Goal: Transaction & Acquisition: Purchase product/service

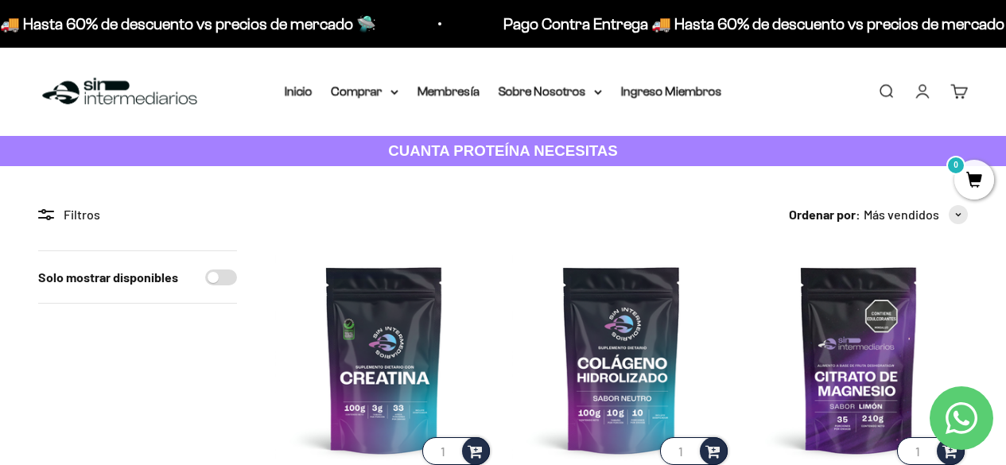
scroll to position [318, 0]
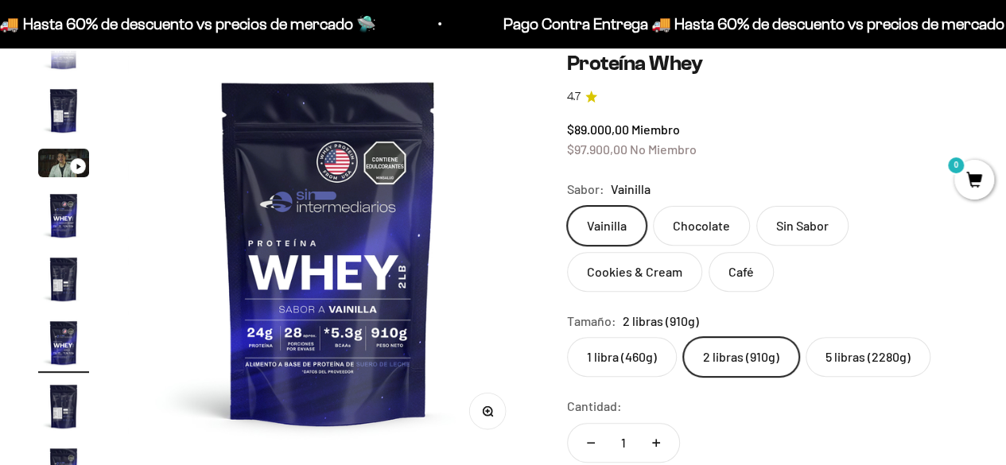
scroll to position [159, 0]
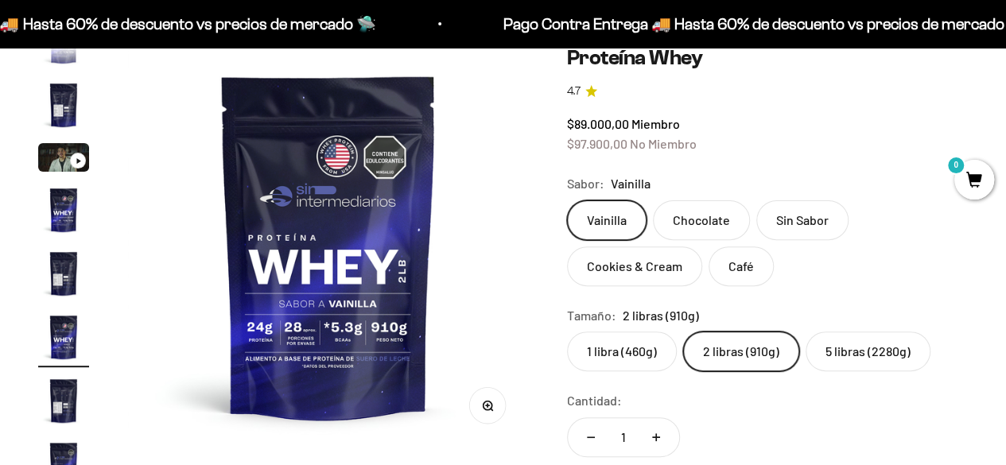
click at [730, 274] on label "Café" at bounding box center [740, 266] width 65 height 40
click at [567, 200] on input "Café" at bounding box center [566, 200] width 1 height 1
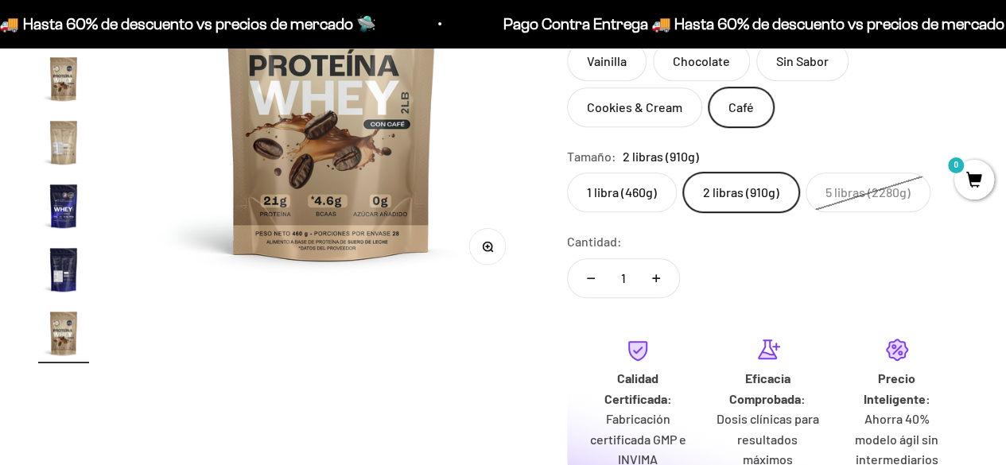
scroll to position [159, 0]
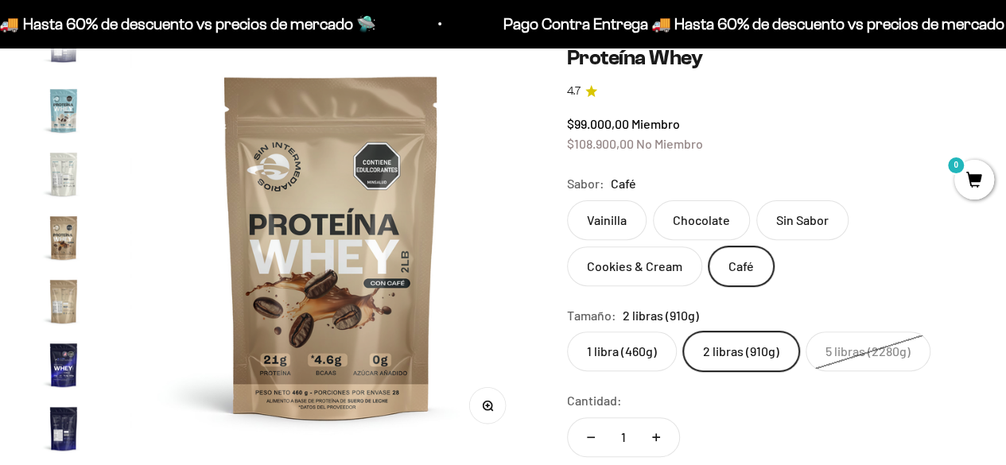
click at [976, 203] on div "Zoom Ir al artículo 1 Ir al artículo 2 Ir al artículo 3 Ir al artículo 4 Ir al …" at bounding box center [503, 416] width 1006 height 819
click at [971, 191] on span "0" at bounding box center [974, 180] width 40 height 40
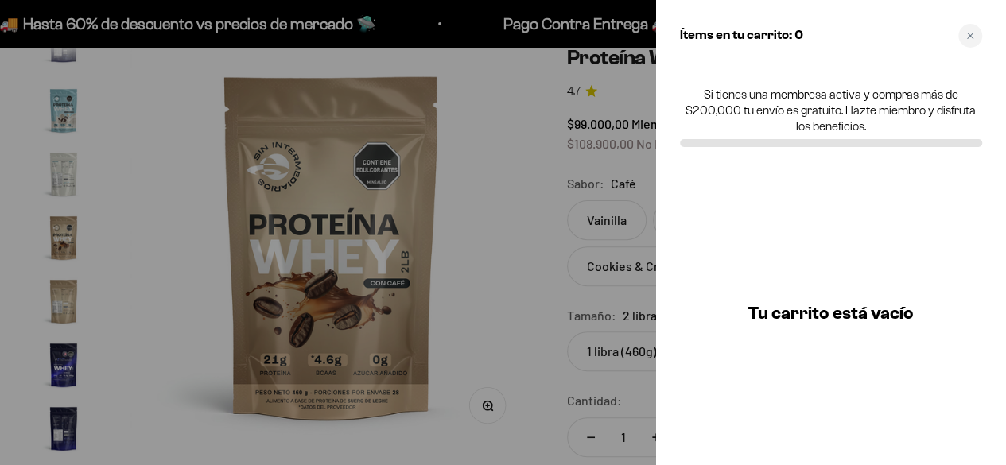
scroll to position [0, 7926]
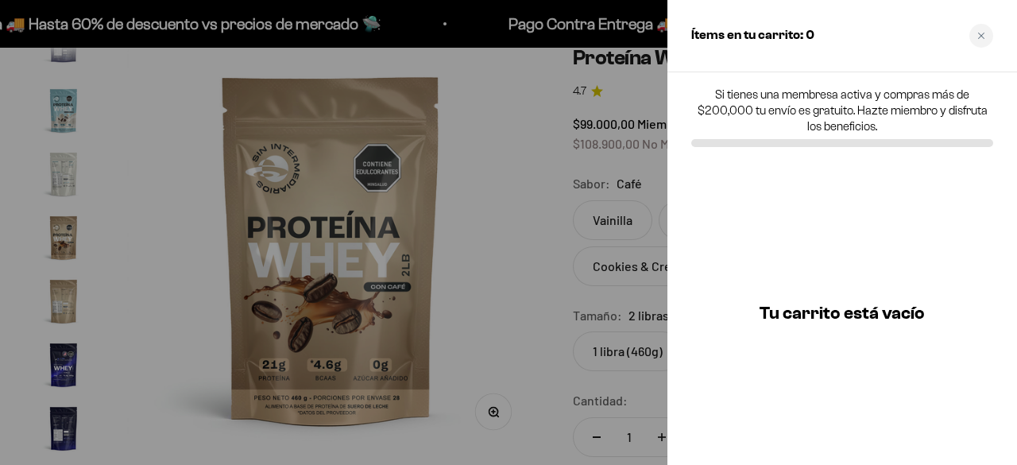
click at [796, 122] on p "Si tienes una membresa activa y compras más de $200,000 tu envío es gratuito. H…" at bounding box center [843, 111] width 302 height 48
click at [604, 190] on div at bounding box center [508, 232] width 1017 height 465
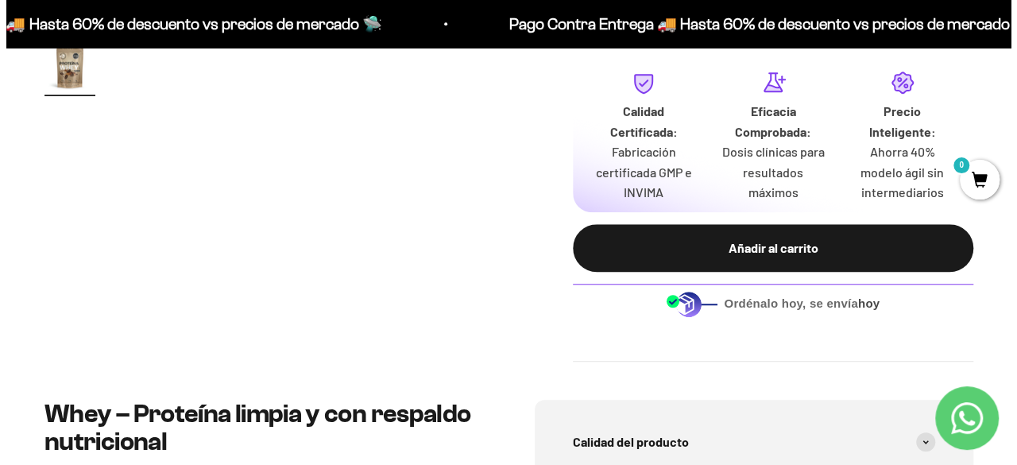
scroll to position [636, 0]
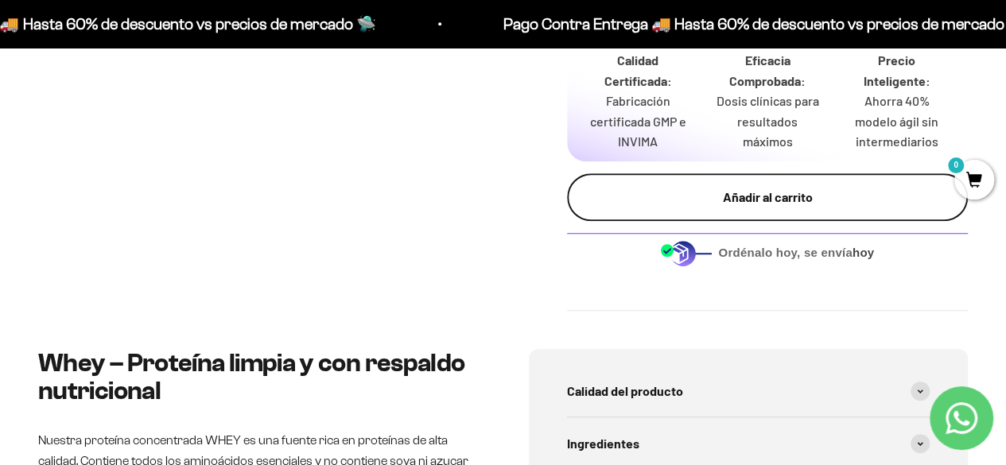
click at [707, 207] on div "Añadir al carrito" at bounding box center [767, 197] width 337 height 21
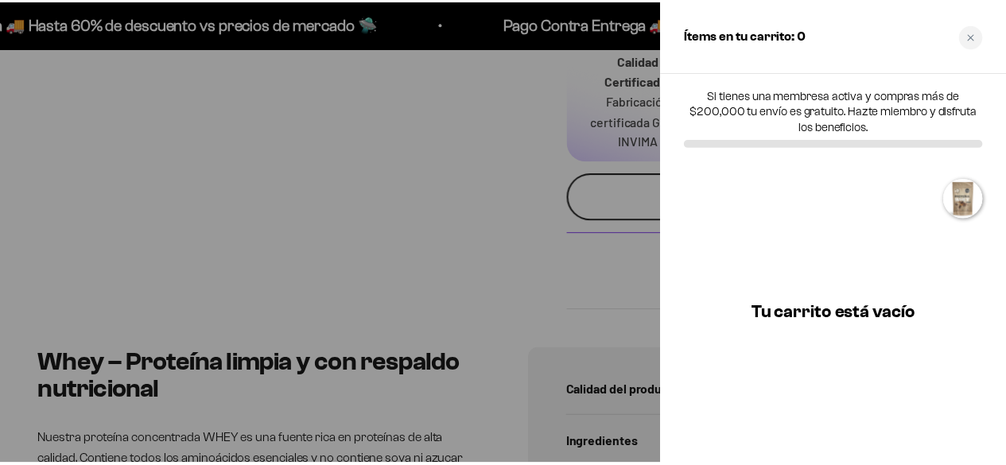
scroll to position [0, 7926]
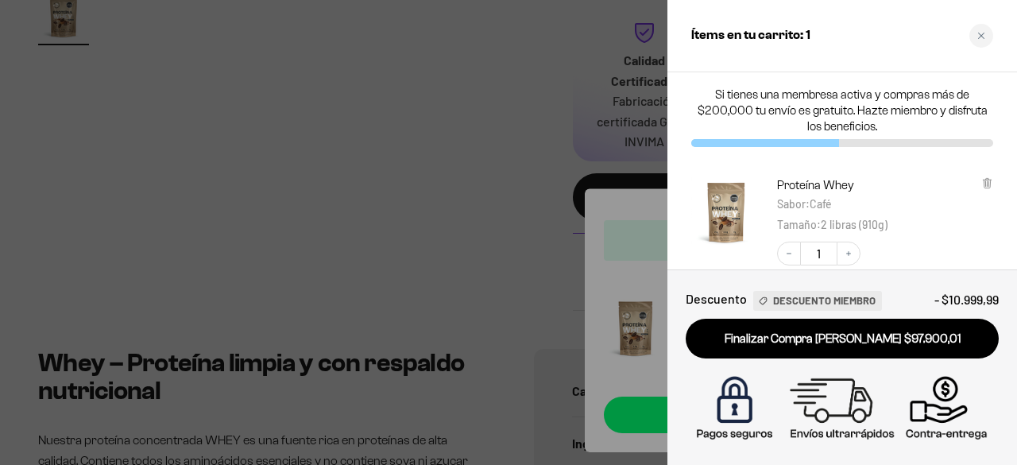
click at [431, 192] on div at bounding box center [508, 232] width 1017 height 465
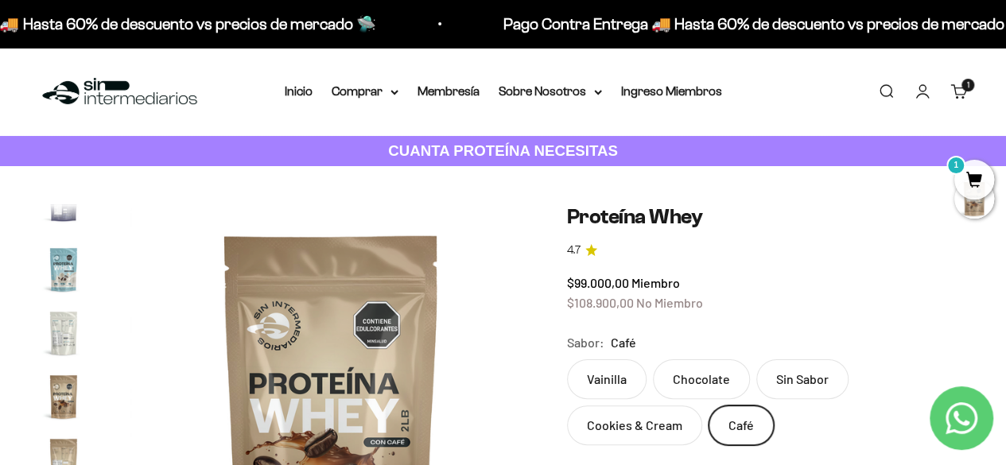
scroll to position [238, 0]
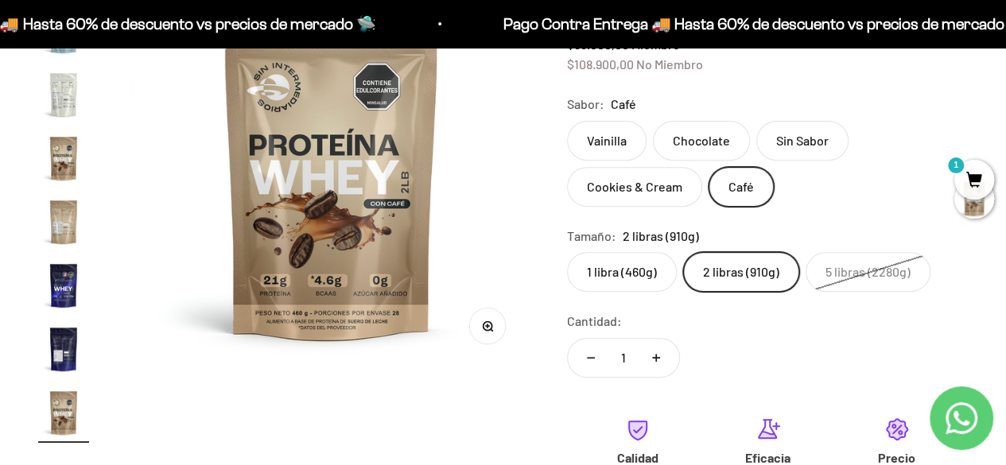
click at [622, 137] on label "Vainilla" at bounding box center [606, 141] width 79 height 40
click at [567, 121] on input "Vainilla" at bounding box center [566, 120] width 1 height 1
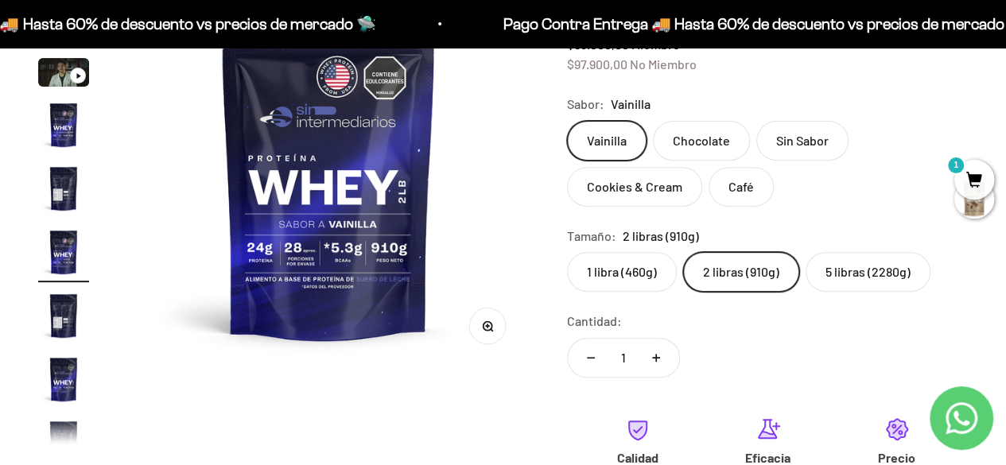
scroll to position [29, 0]
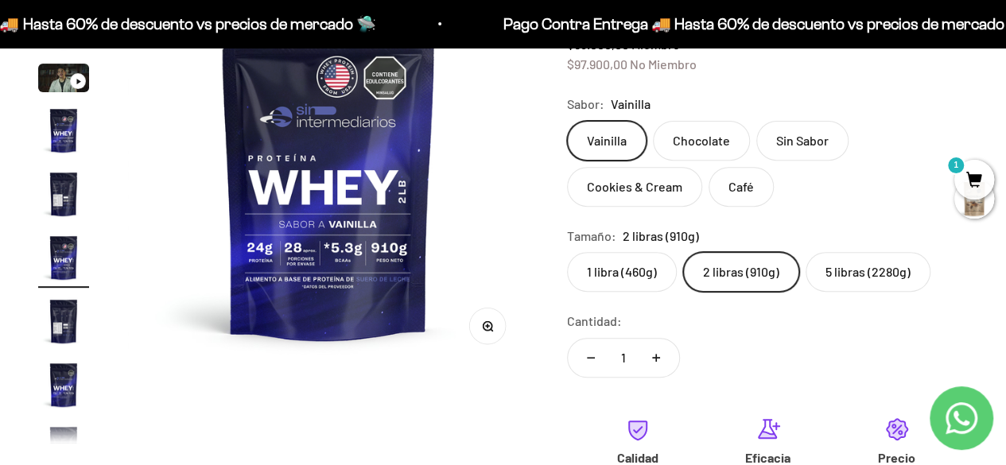
click at [645, 358] on button "Aumentar cantidad" at bounding box center [656, 358] width 46 height 38
type input "2"
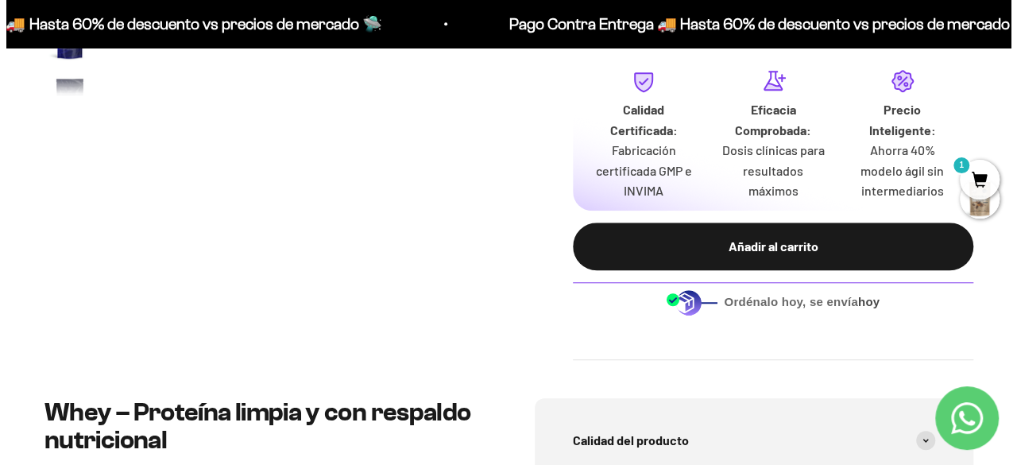
scroll to position [636, 0]
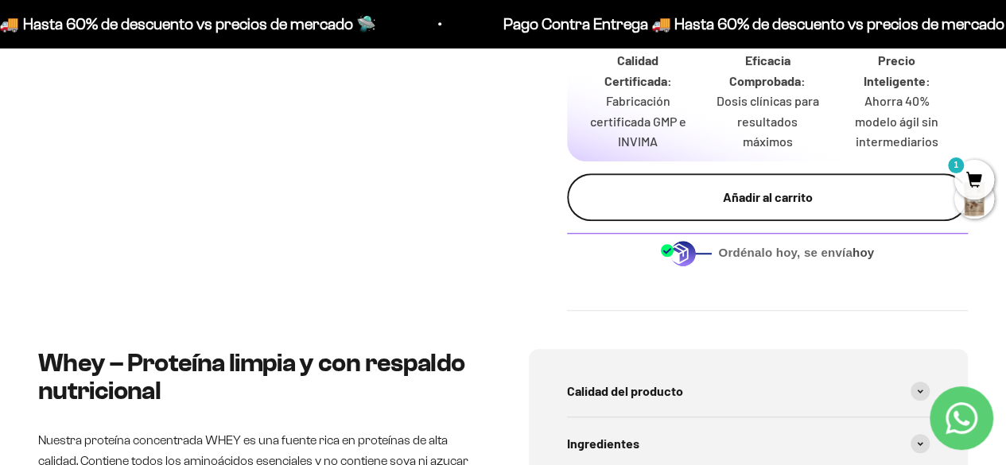
click at [712, 208] on button "Añadir al carrito" at bounding box center [767, 197] width 401 height 48
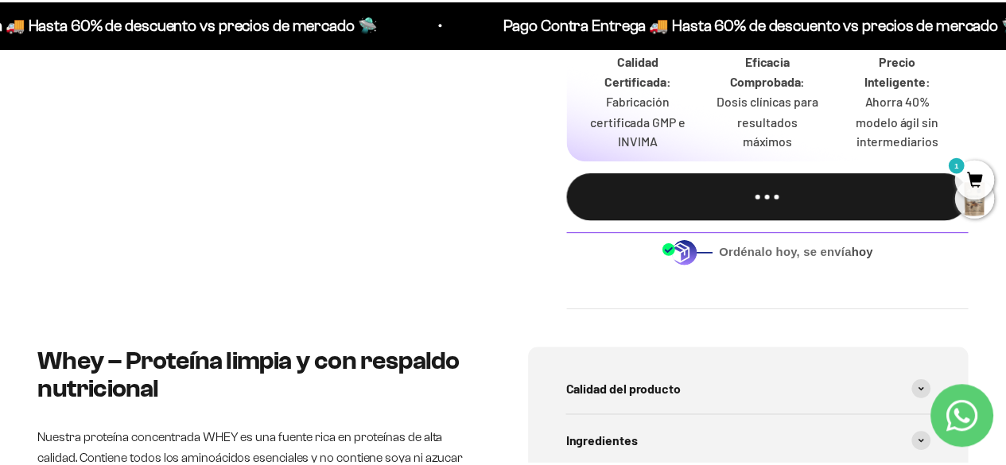
scroll to position [0, 2086]
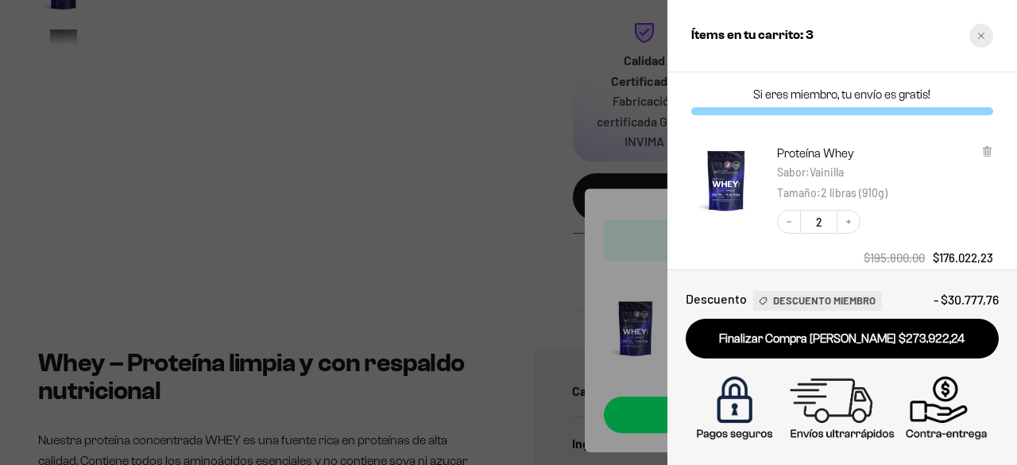
click at [973, 34] on div "Close cart" at bounding box center [982, 36] width 24 height 24
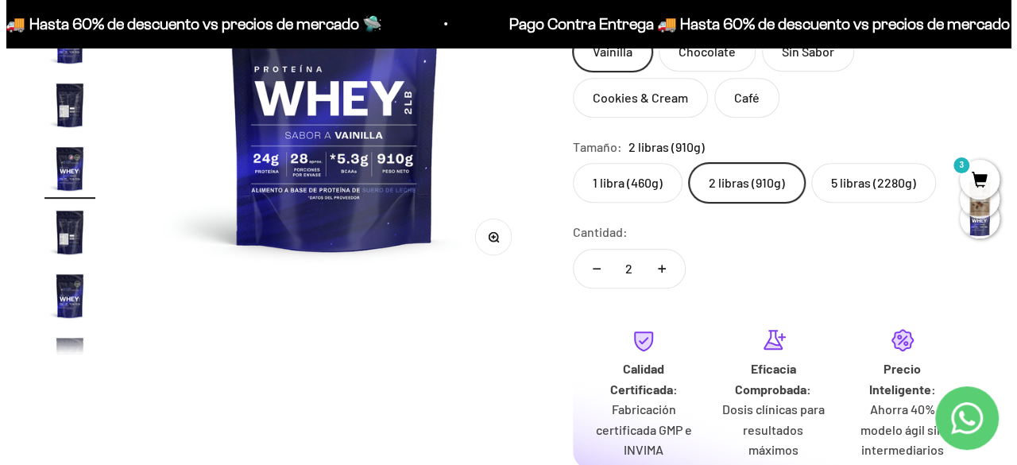
scroll to position [318, 0]
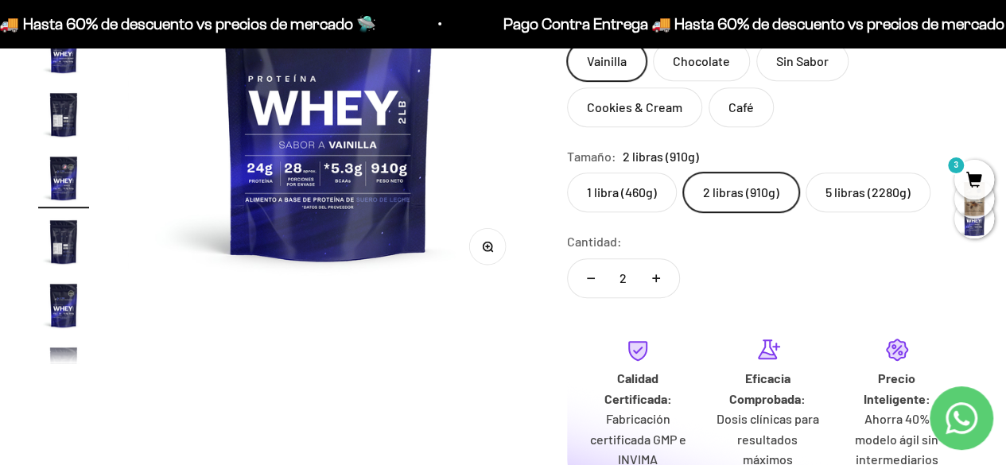
click at [962, 169] on mark "3" at bounding box center [955, 165] width 19 height 19
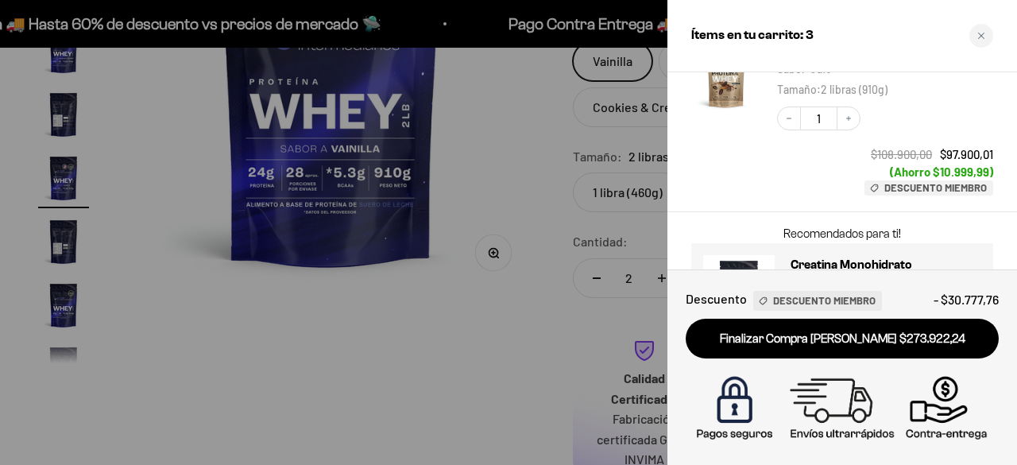
scroll to position [369, 0]
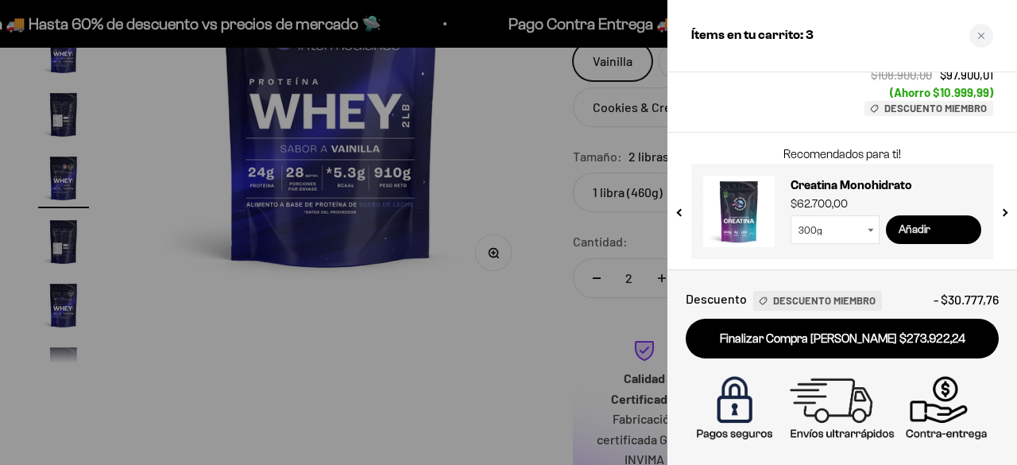
click at [916, 230] on input "Añadir" at bounding box center [933, 229] width 95 height 29
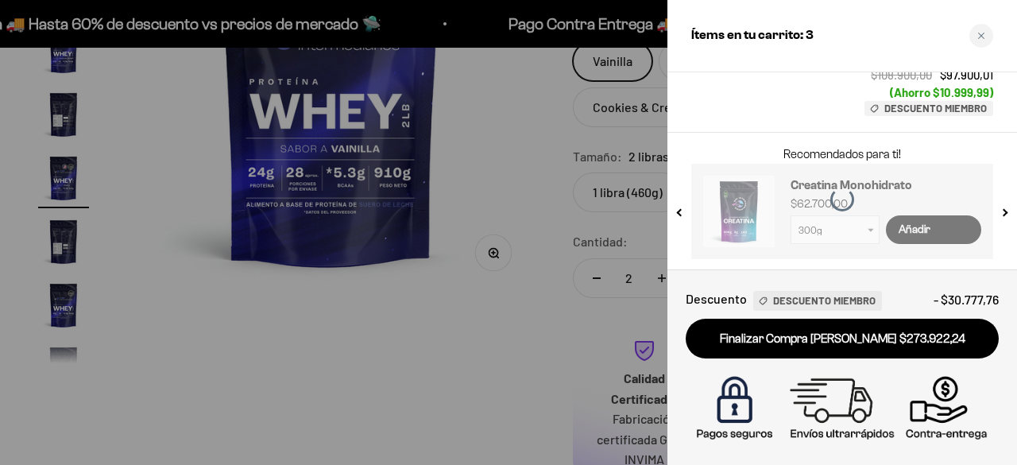
scroll to position [534, 0]
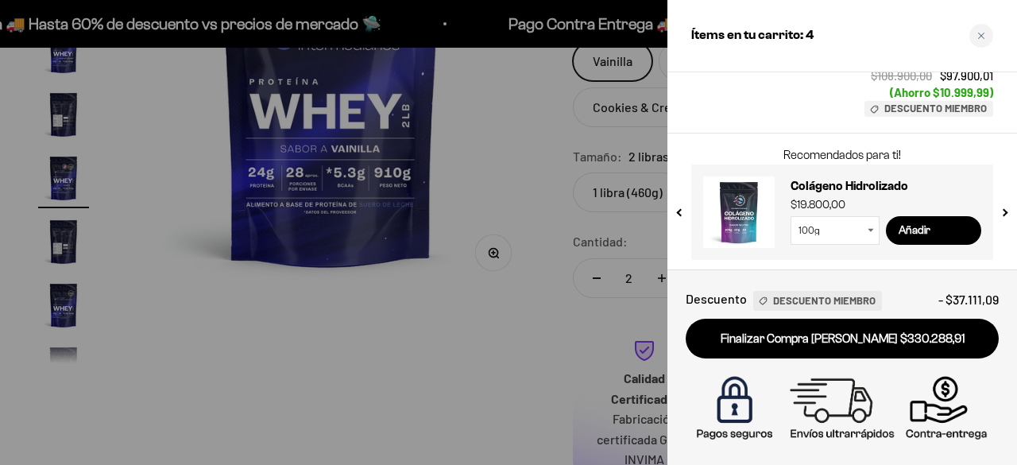
click at [864, 225] on select "100g 300g" at bounding box center [835, 230] width 89 height 29
click at [791, 216] on select "100g 300g" at bounding box center [835, 230] width 89 height 29
click at [908, 232] on input "Añadir" at bounding box center [933, 230] width 95 height 29
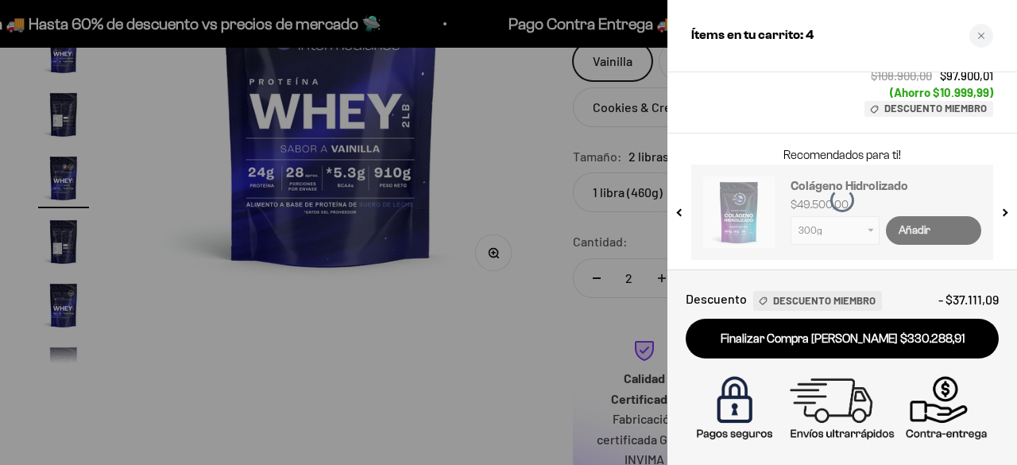
select select "42749434200273"
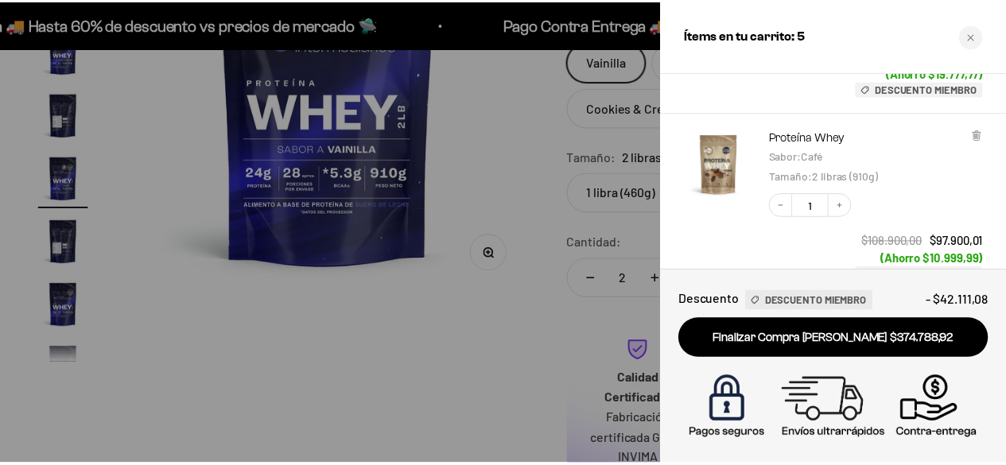
scroll to position [699, 0]
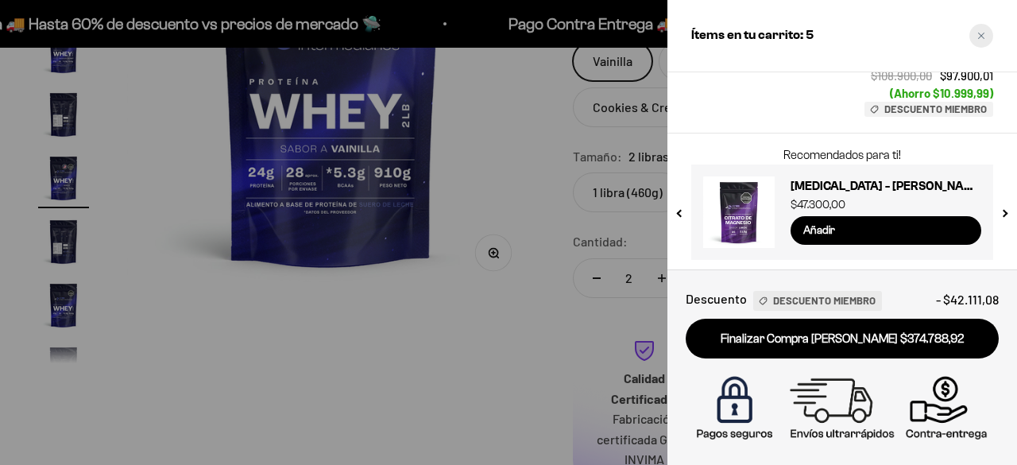
click at [983, 40] on div "Close cart" at bounding box center [982, 36] width 24 height 24
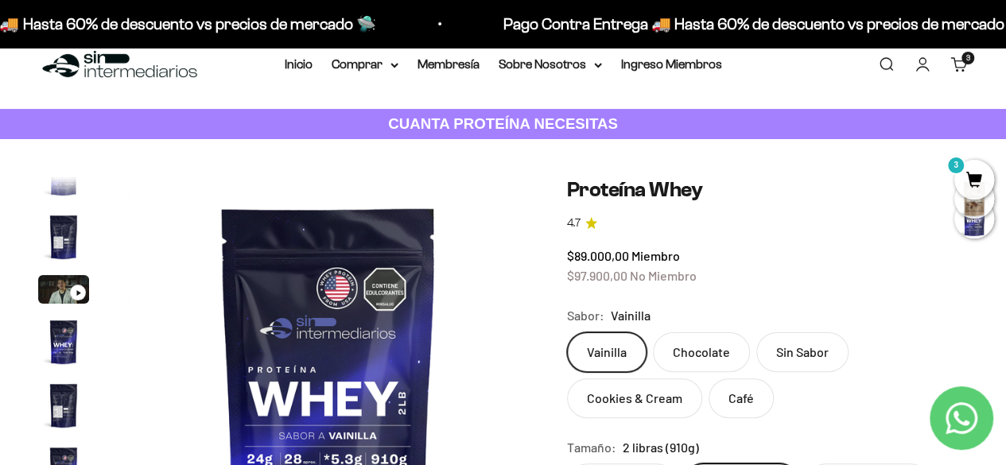
scroll to position [0, 0]
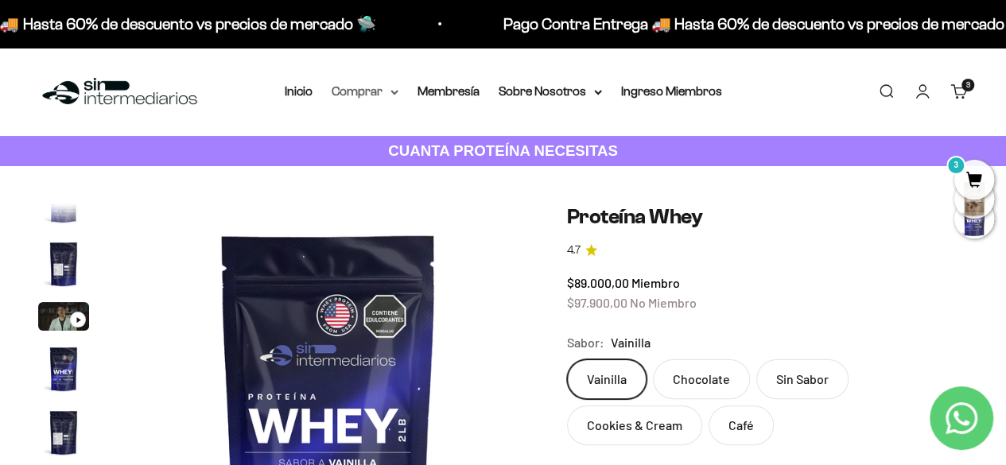
click at [375, 87] on summary "Comprar" at bounding box center [364, 91] width 67 height 21
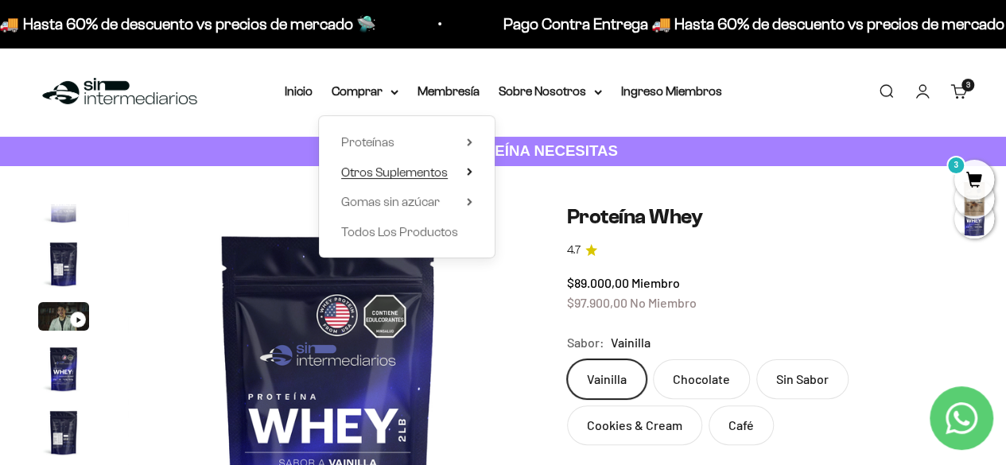
click at [428, 176] on span "Otros Suplementos" at bounding box center [394, 172] width 107 height 14
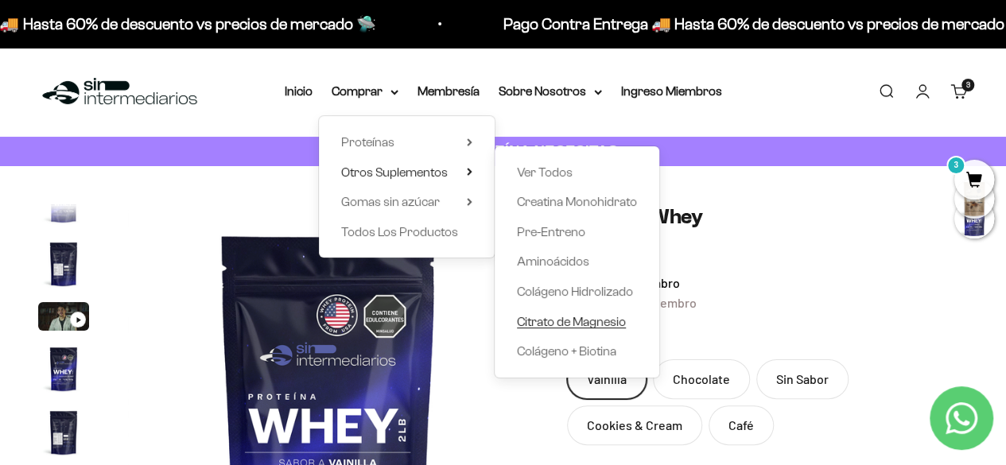
click at [588, 323] on span "Citrato de Magnesio" at bounding box center [571, 322] width 109 height 14
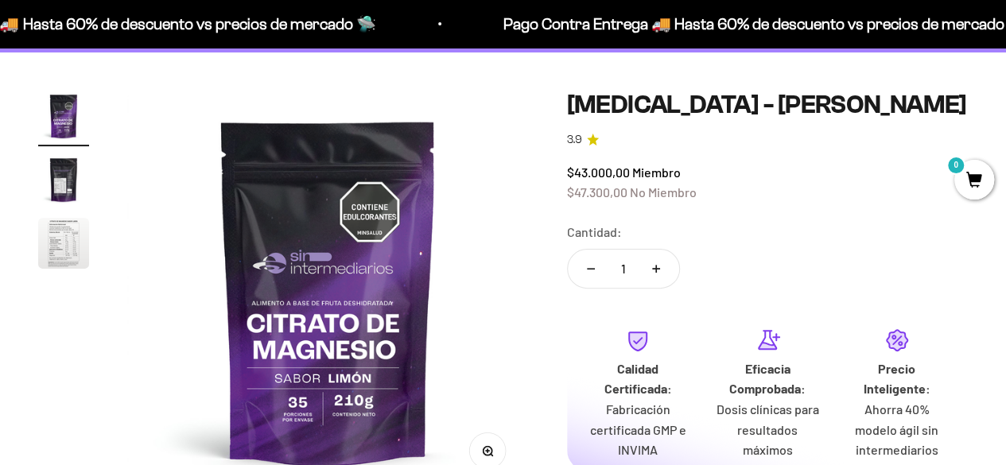
scroll to position [79, 0]
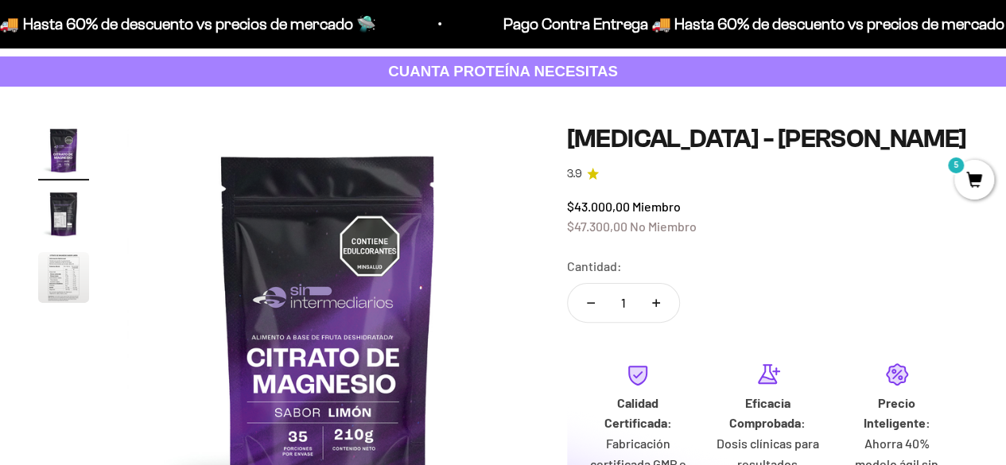
click at [59, 217] on img "Ir al artículo 2" at bounding box center [63, 213] width 51 height 51
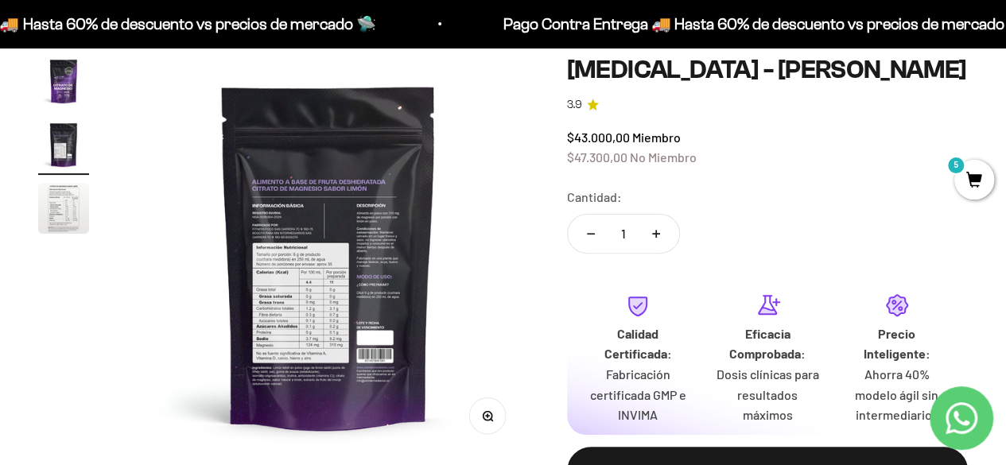
scroll to position [238, 0]
